Goal: Find specific page/section: Find specific page/section

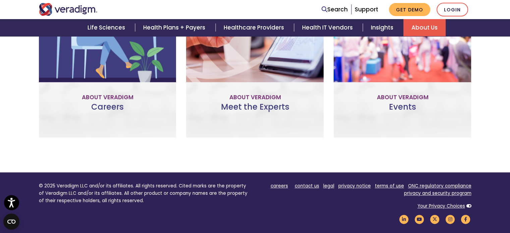
scroll to position [302, 0]
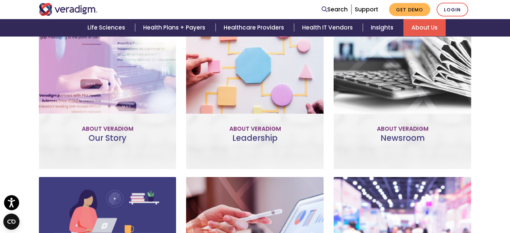
click at [242, 145] on div "Leadership The committed professionals who make up our Veradigm leadership team…" at bounding box center [255, 88] width 138 height 162
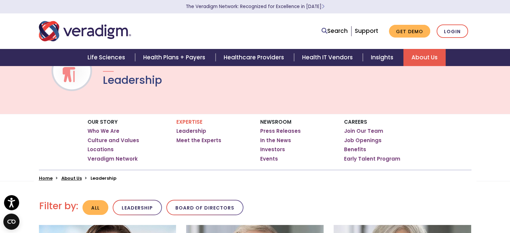
scroll to position [168, 0]
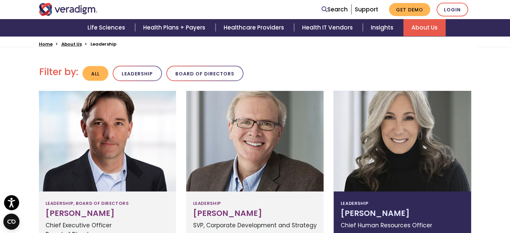
click at [387, 167] on div at bounding box center [403, 141] width 138 height 101
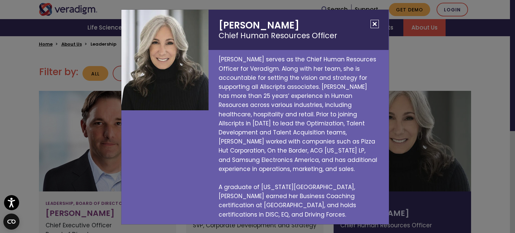
drag, startPoint x: 381, startPoint y: 35, endPoint x: 326, endPoint y: 83, distance: 73.7
click at [326, 83] on p "[PERSON_NAME] serves as the Chief Human Resources Officer for Veradigm. Along w…" at bounding box center [299, 137] width 180 height 174
click at [374, 28] on button "Close" at bounding box center [375, 24] width 8 height 8
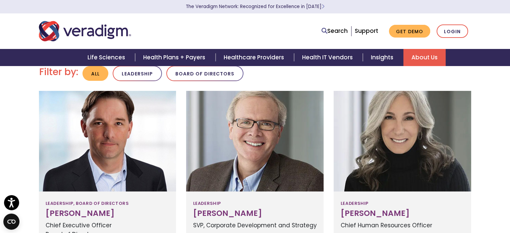
scroll to position [0, 0]
